Goal: Information Seeking & Learning: Learn about a topic

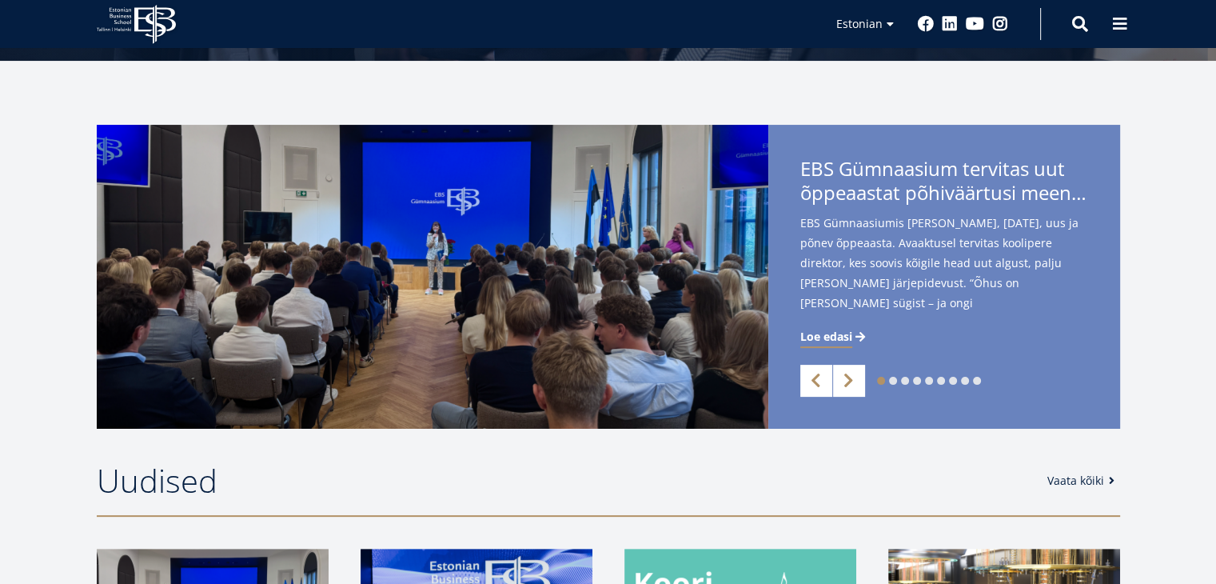
scroll to position [322, 0]
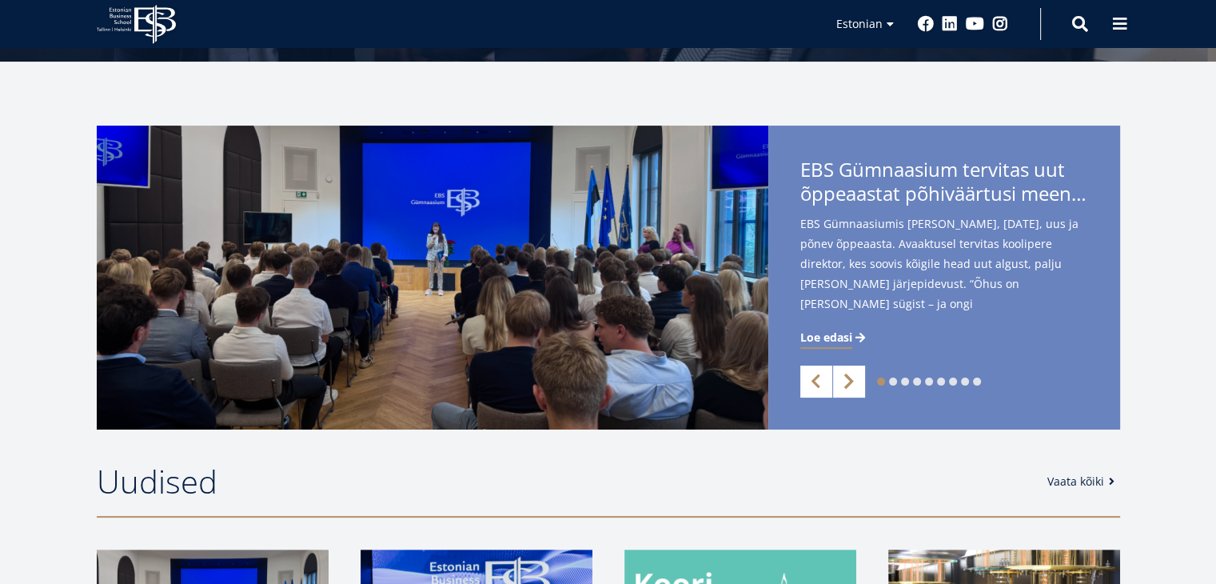
click at [847, 385] on link "Next" at bounding box center [849, 381] width 32 height 32
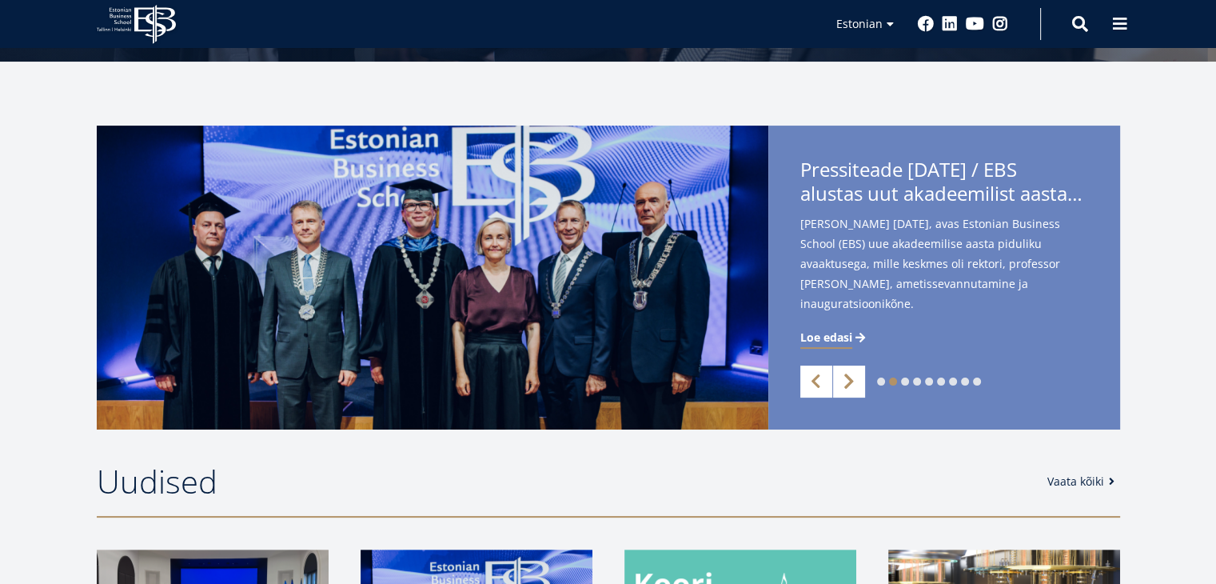
click at [847, 385] on link "Next" at bounding box center [849, 381] width 32 height 32
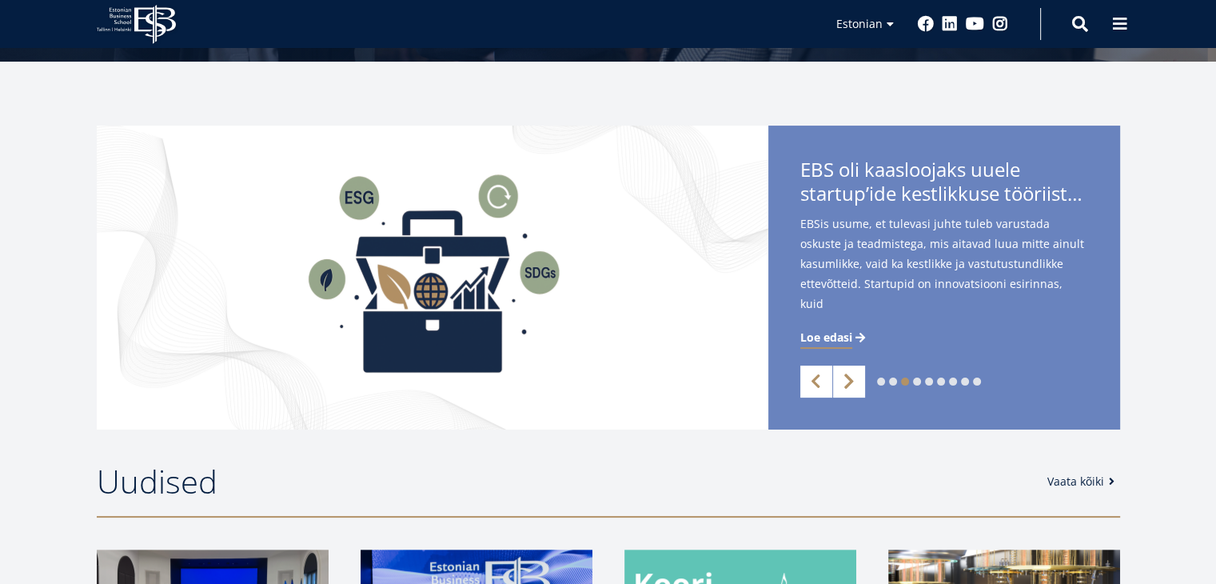
click at [847, 385] on link "Next" at bounding box center [849, 381] width 32 height 32
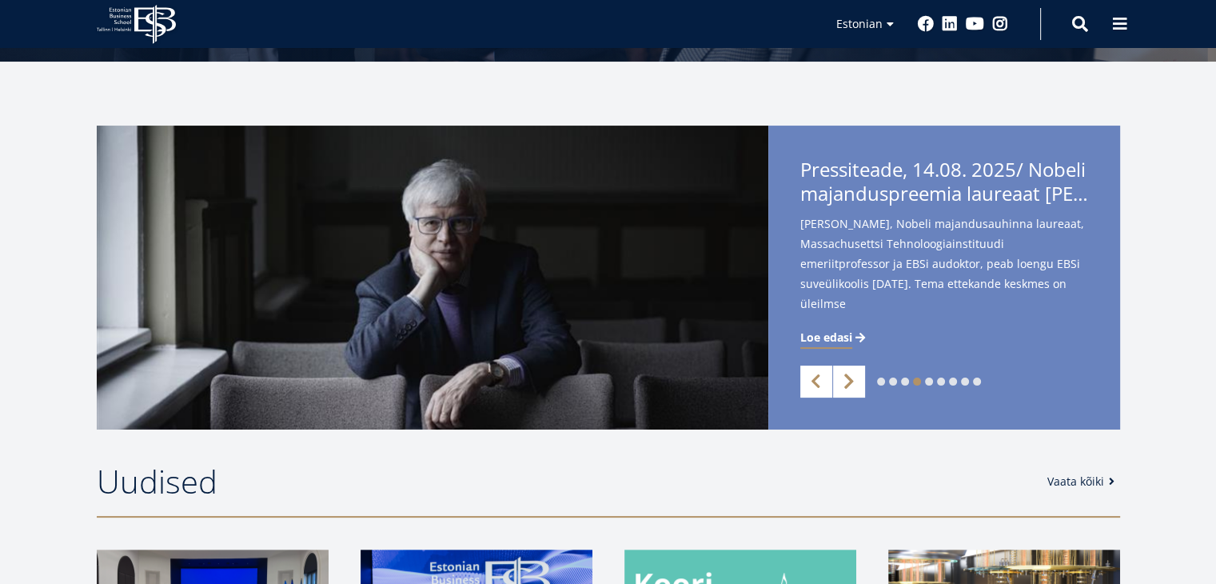
click at [847, 385] on link "Next" at bounding box center [849, 381] width 32 height 32
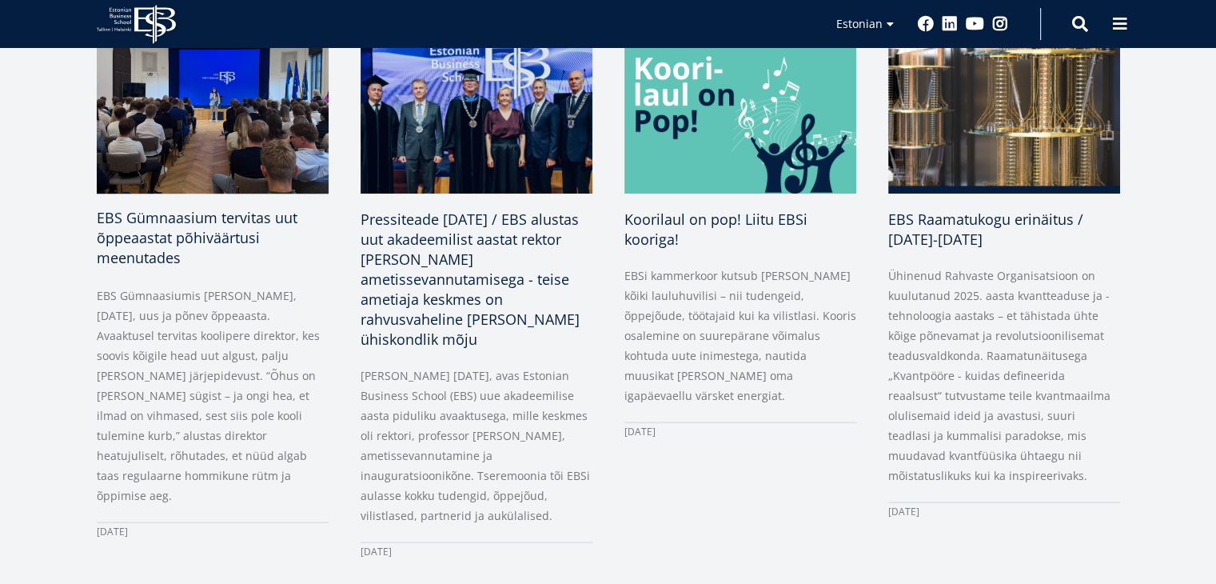
scroll to position [838, 0]
click at [177, 366] on p "EBS Gümnaasiumis [PERSON_NAME], [DATE], uus ja põnev õppeaasta. Avaaktusel terv…" at bounding box center [213, 395] width 232 height 220
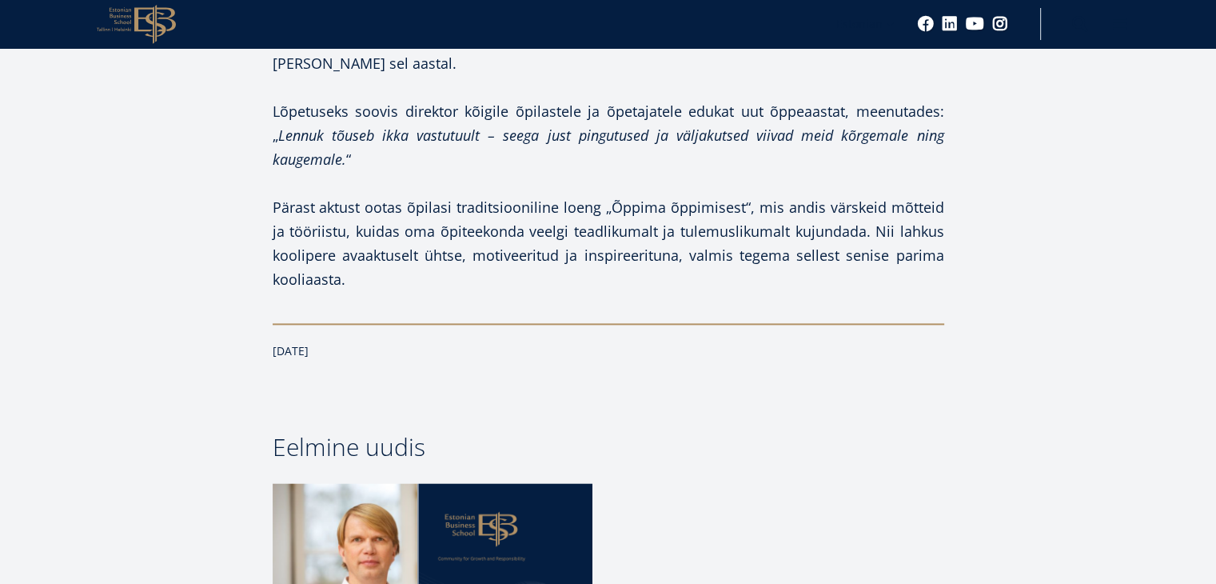
scroll to position [1955, 0]
